Goal: Complete application form

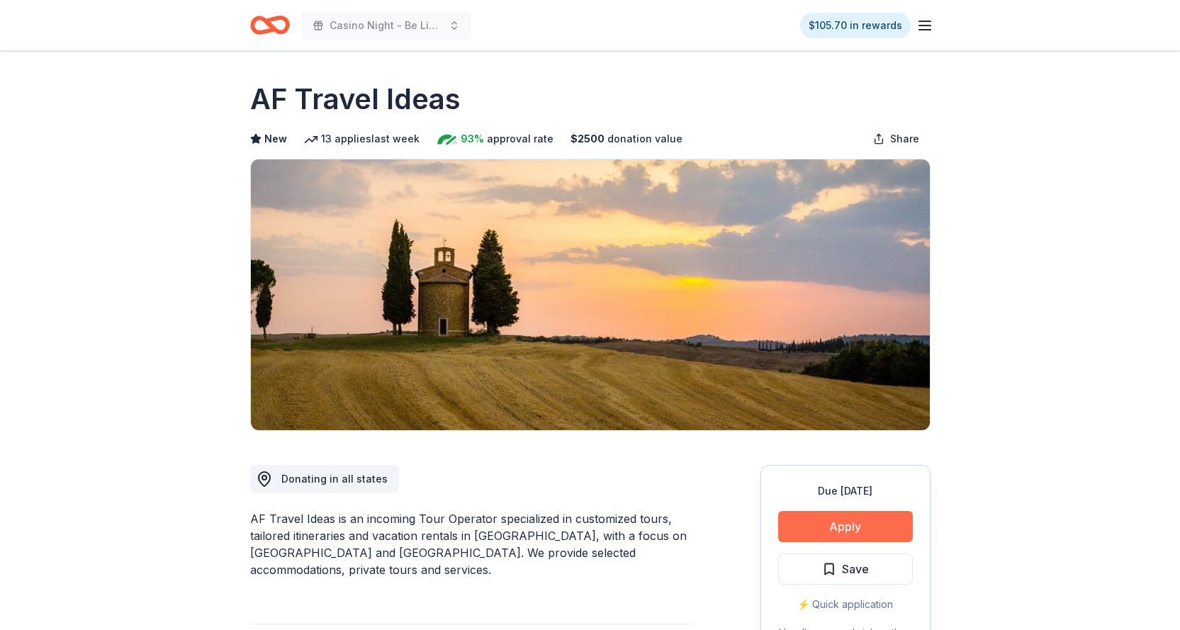
click at [841, 527] on button "Apply" at bounding box center [845, 526] width 135 height 31
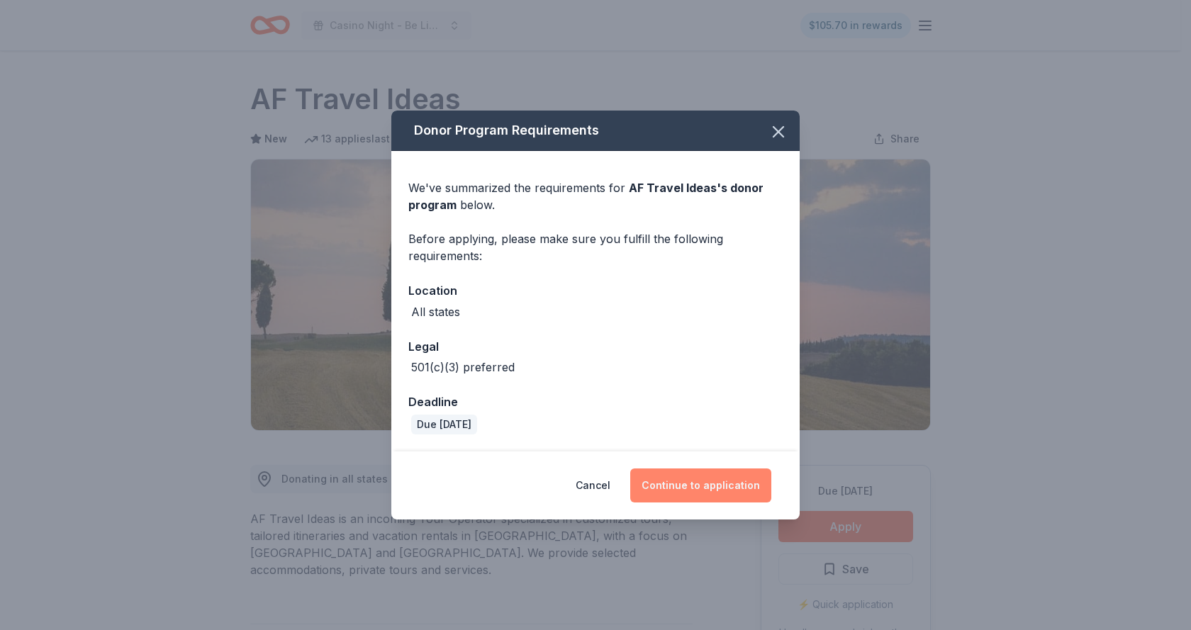
click at [705, 488] on button "Continue to application" at bounding box center [700, 485] width 141 height 34
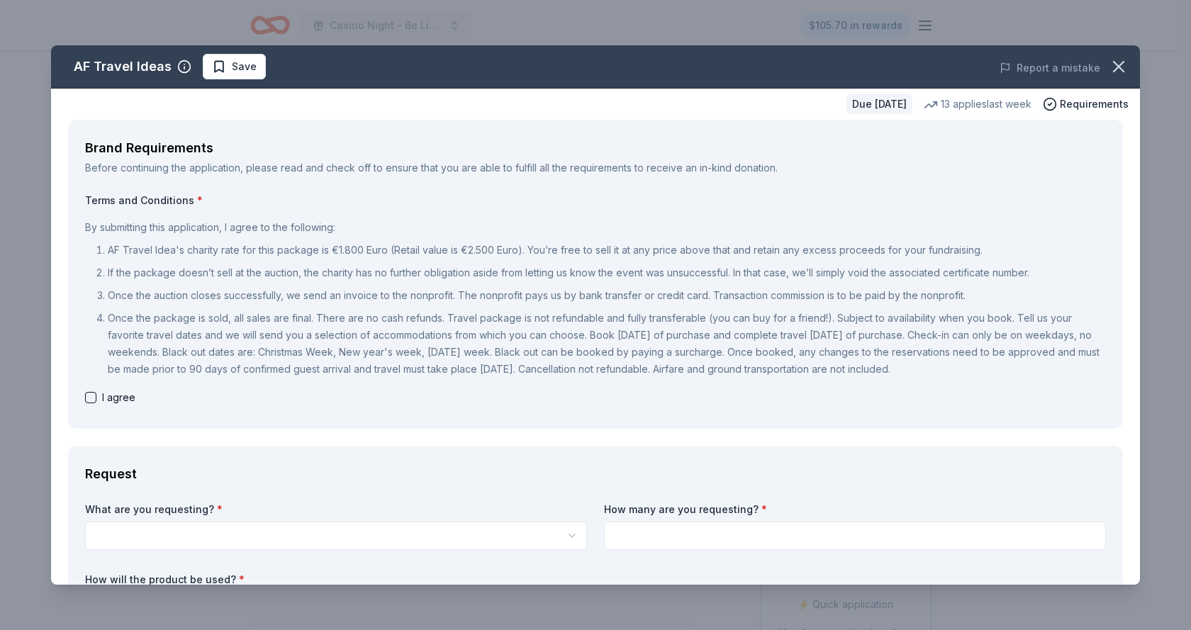
click at [90, 396] on button "button" at bounding box center [90, 397] width 11 height 11
checkbox input "true"
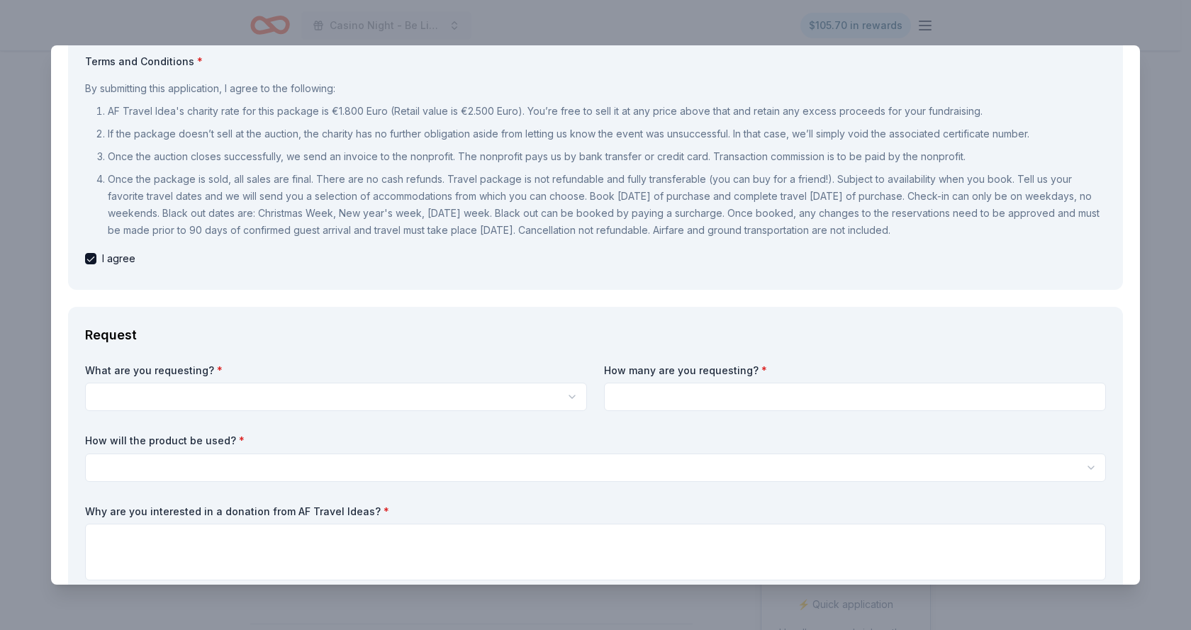
scroll to position [152, 0]
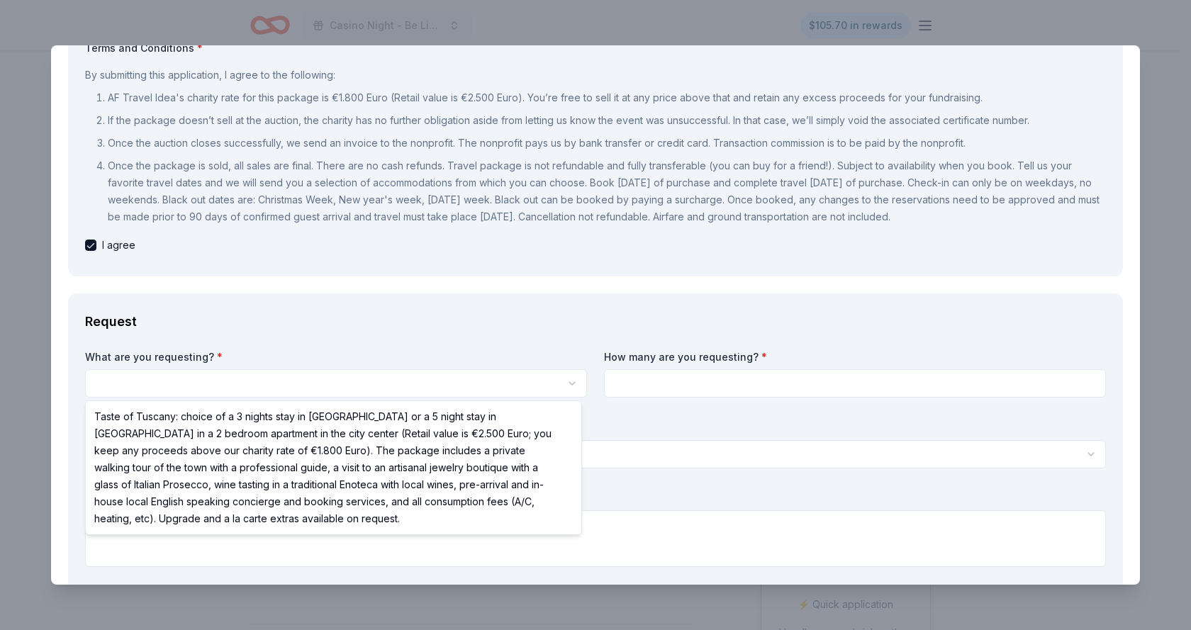
click at [165, 378] on html "50% Casino Night - Be Like Brit 15 Years $105.70 in rewards Due [DATE] Share AF…" at bounding box center [595, 315] width 1191 height 630
select select "Taste of Tuscany: choice of a 3 nights stay in [GEOGRAPHIC_DATA] or a 5 night s…"
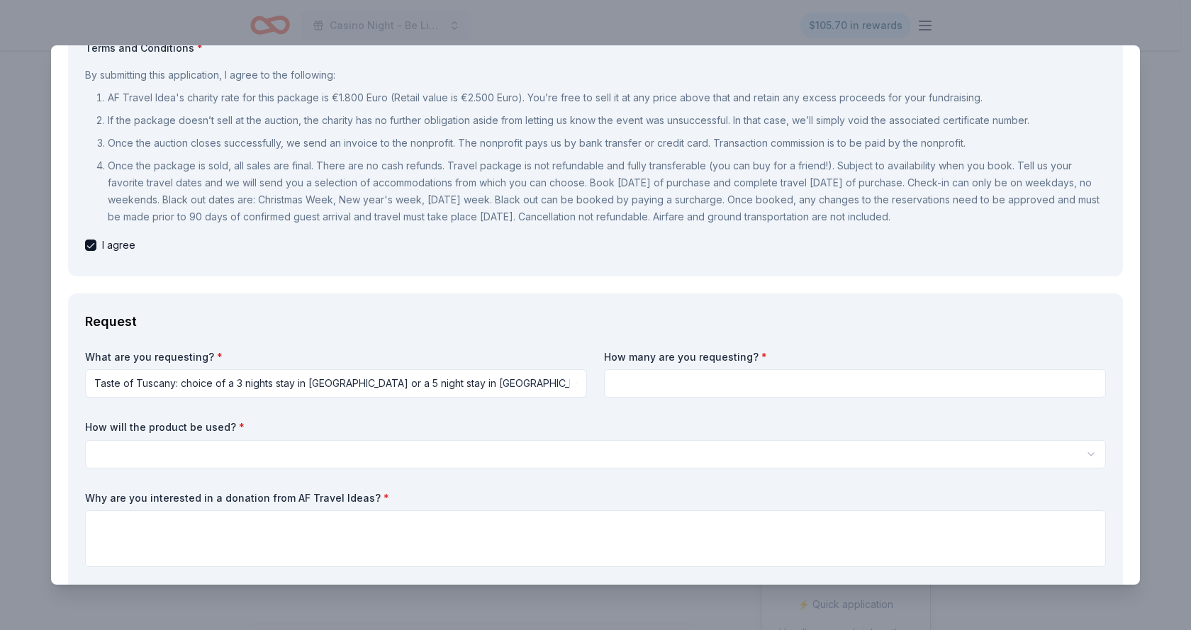
click at [683, 380] on input at bounding box center [855, 383] width 502 height 28
type input "2"
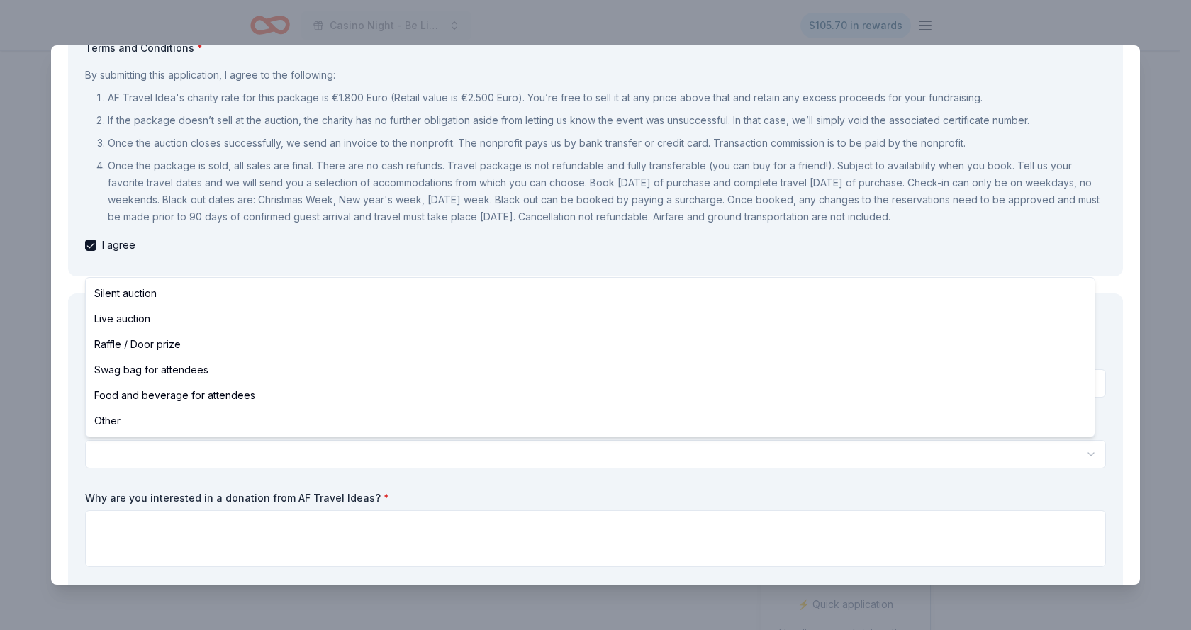
click at [143, 442] on body "50% Casino Night - Be Like Brit 15 Years $105.70 in rewards Due [DATE] Share AF…" at bounding box center [590, 315] width 1180 height 630
select select "silentAuction"
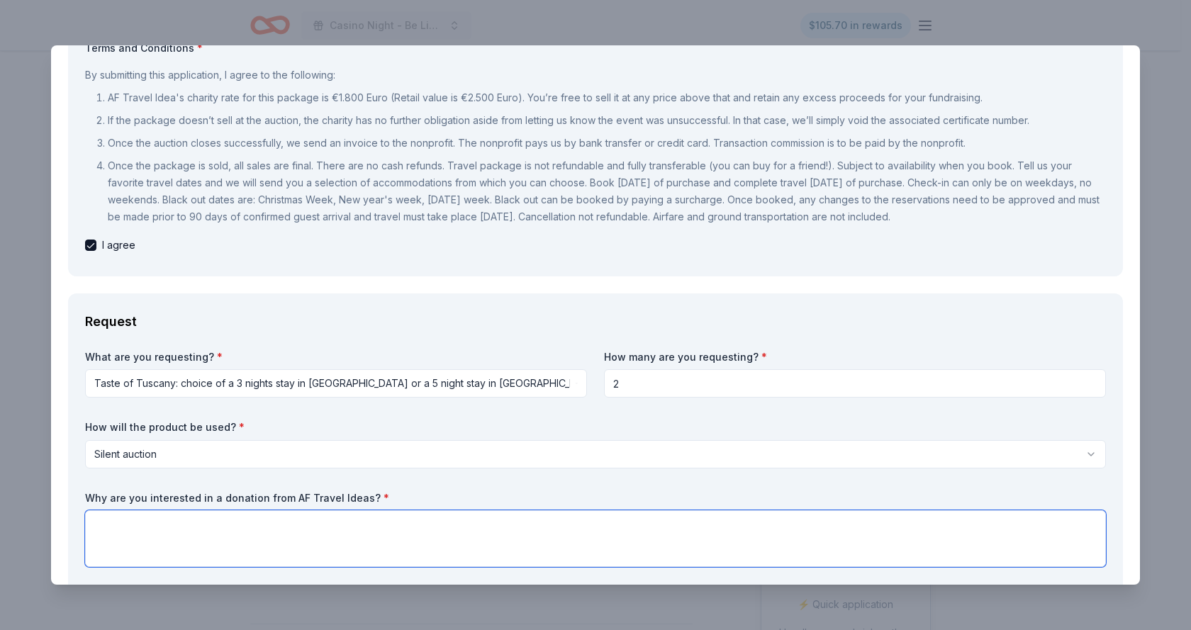
click at [152, 533] on textarea at bounding box center [595, 538] width 1021 height 57
type textarea "good reviews from others"
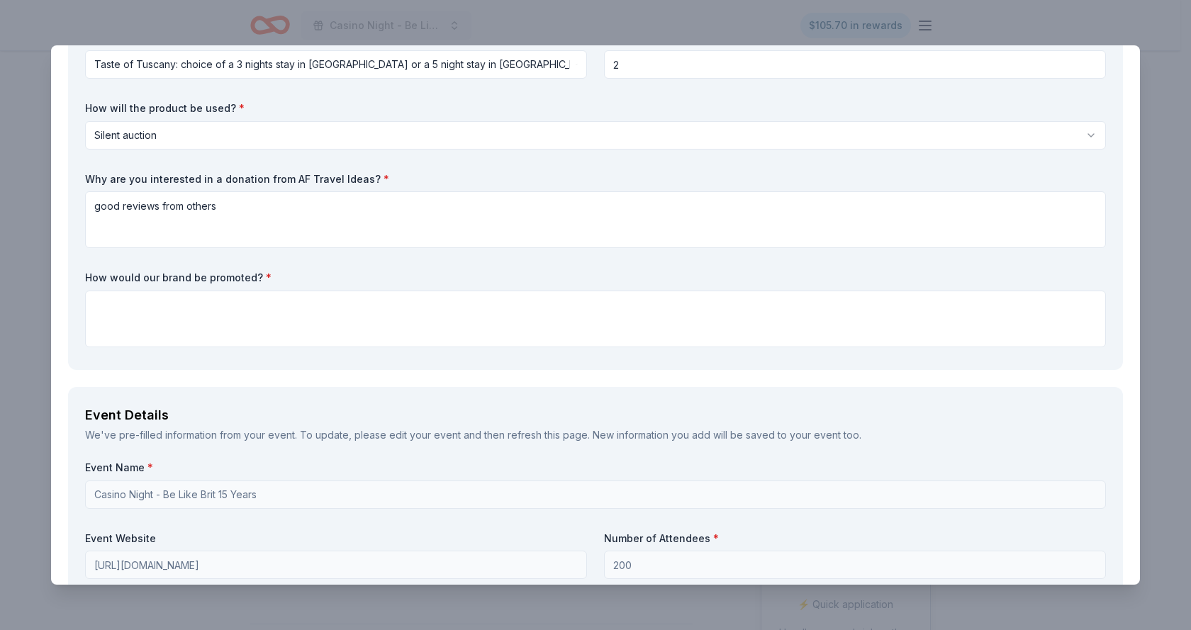
scroll to position [478, 0]
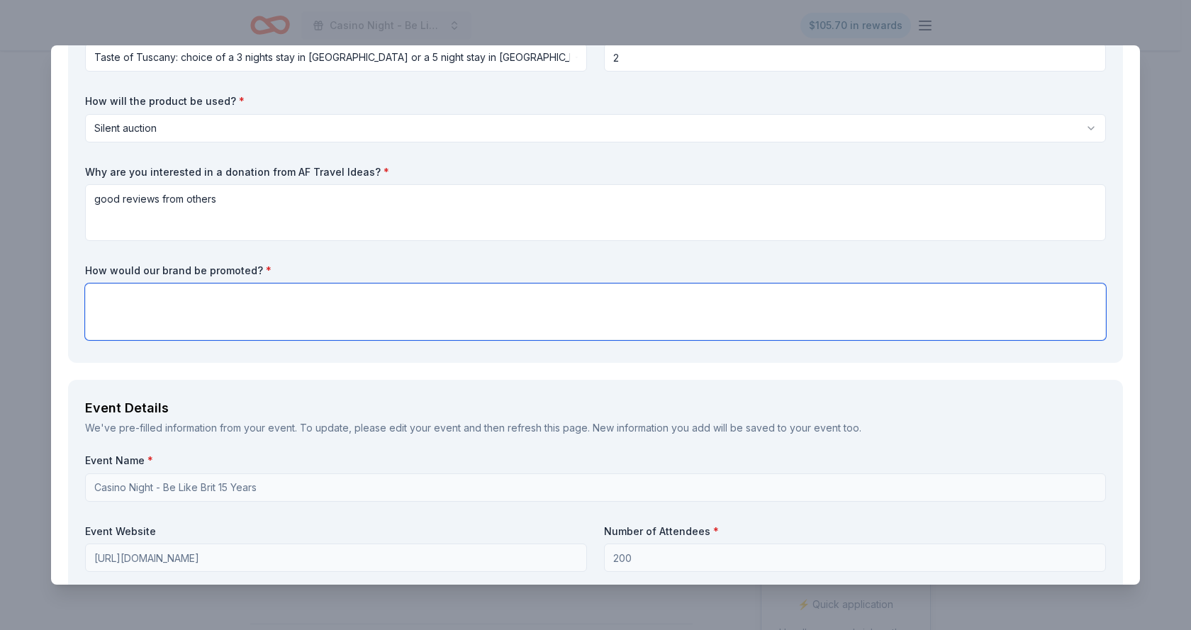
click at [173, 315] on textarea at bounding box center [595, 312] width 1021 height 57
type textarea "o"
type textarea "at event signage"
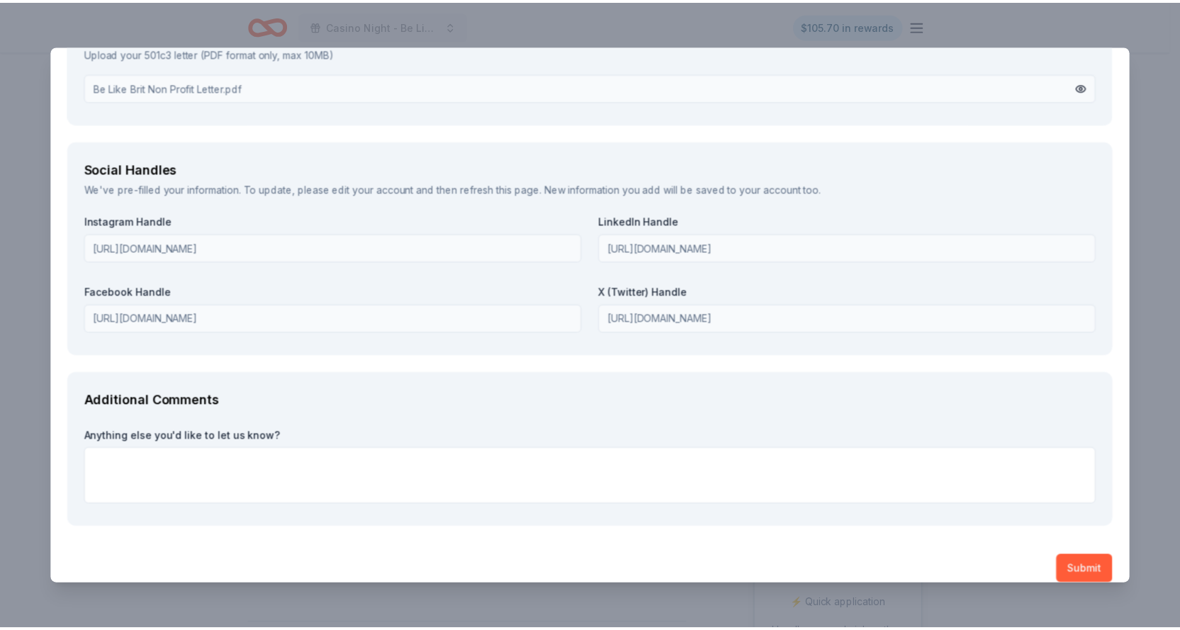
scroll to position [1919, 0]
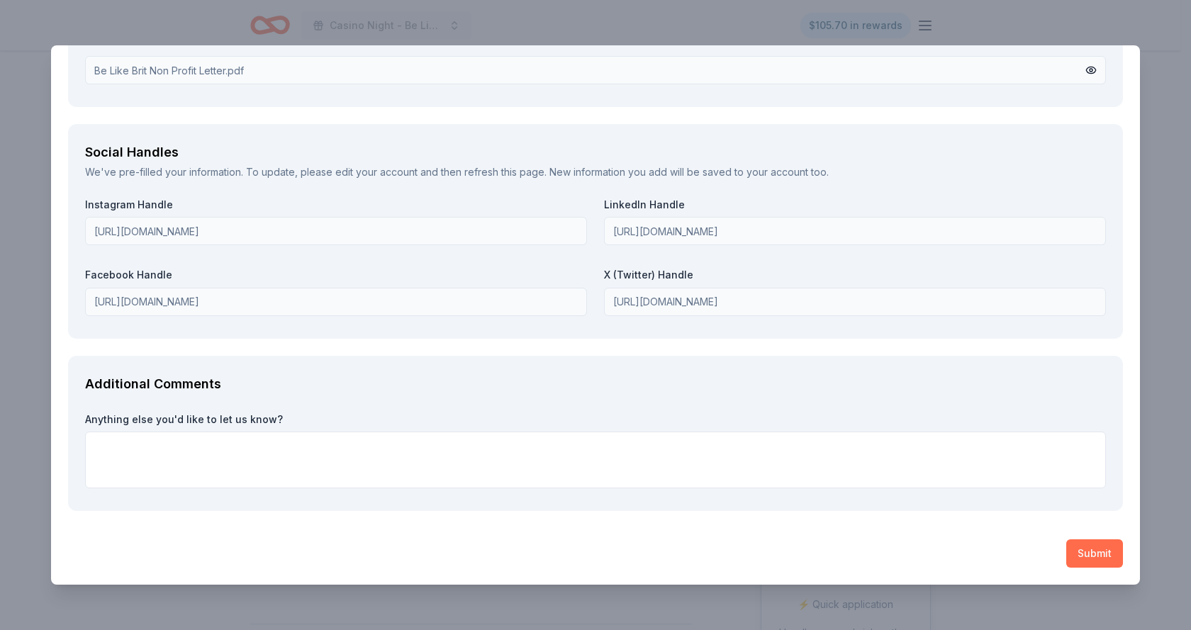
click at [1074, 551] on button "Submit" at bounding box center [1094, 553] width 57 height 28
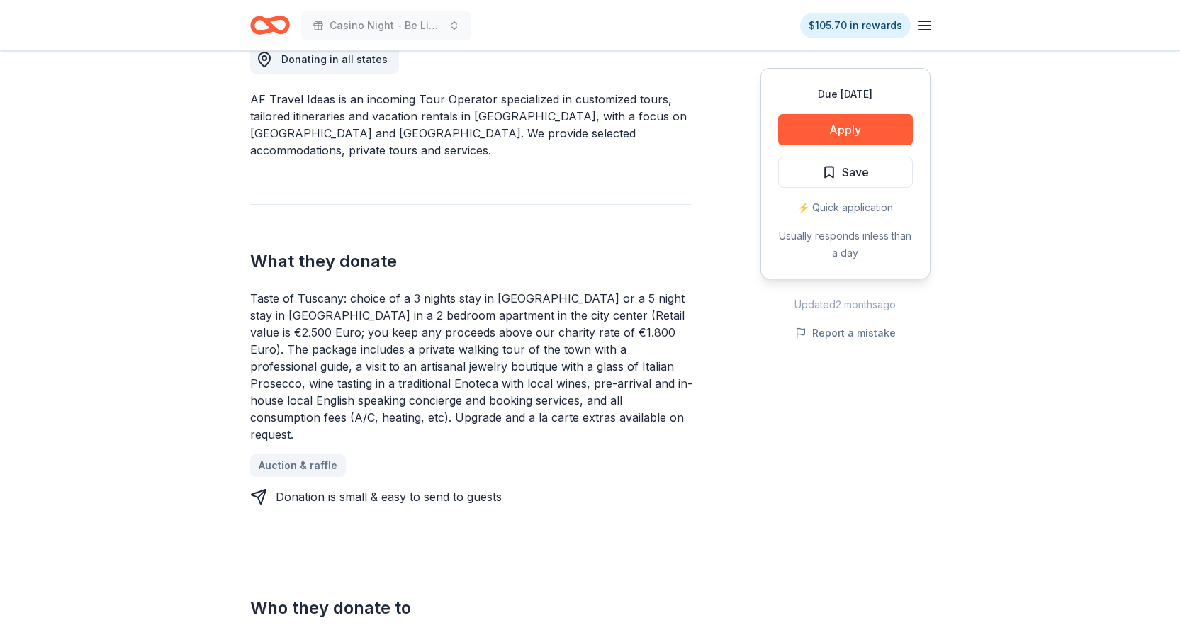
scroll to position [422, 0]
